Goal: Task Accomplishment & Management: Manage account settings

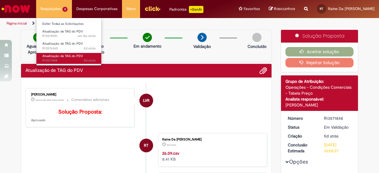
click at [77, 60] on span "5d atrás 5 dias atrás R13571848" at bounding box center [68, 60] width 53 height 5
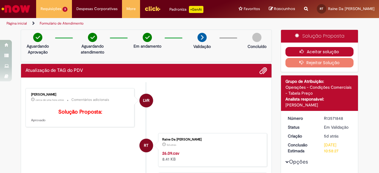
click at [316, 49] on button "Aceitar solução" at bounding box center [319, 51] width 68 height 9
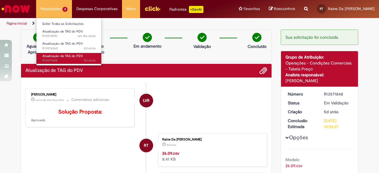
click at [71, 54] on span "Atualização de TAG do PDV" at bounding box center [62, 56] width 41 height 4
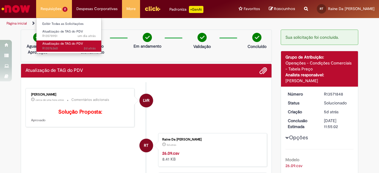
click at [71, 49] on span "2d atrás 2 dias atrás R13576360" at bounding box center [68, 48] width 53 height 5
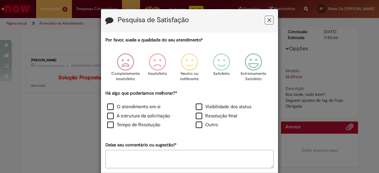
scroll to position [68, 0]
click at [268, 13] on div "Pesquisa de Satisfação" at bounding box center [189, 20] width 177 height 23
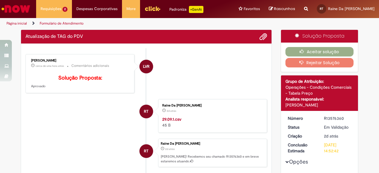
scroll to position [0, 0]
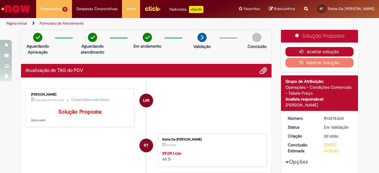
click at [304, 50] on icon "button" at bounding box center [303, 51] width 7 height 4
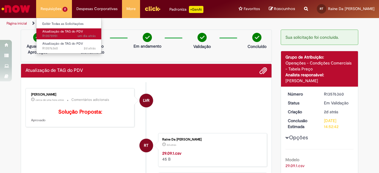
click at [73, 33] on span "Atualização de TAG do PDV" at bounding box center [62, 31] width 41 height 4
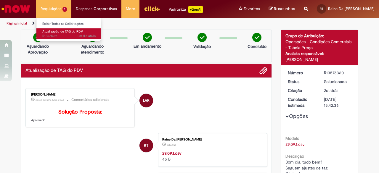
click at [62, 35] on span "um dia atrás um dia atrás R13578951" at bounding box center [68, 36] width 53 height 5
